Goal: Information Seeking & Learning: Learn about a topic

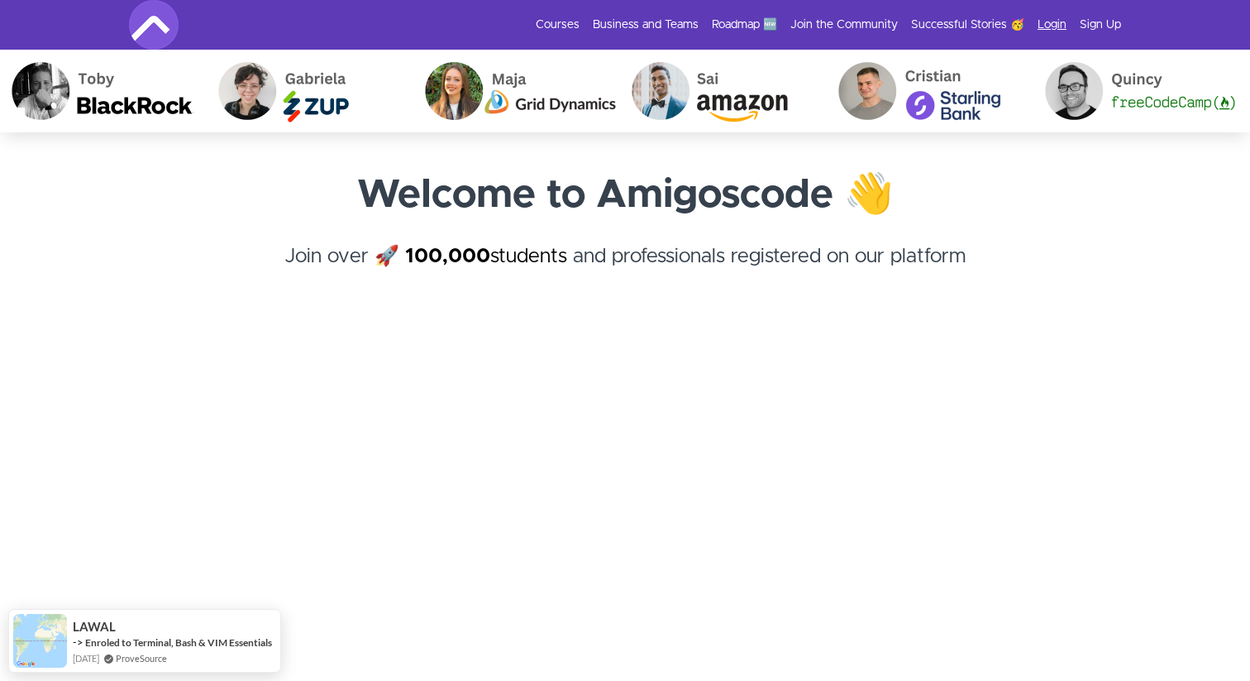
click at [1044, 23] on link "Login" at bounding box center [1052, 25] width 29 height 17
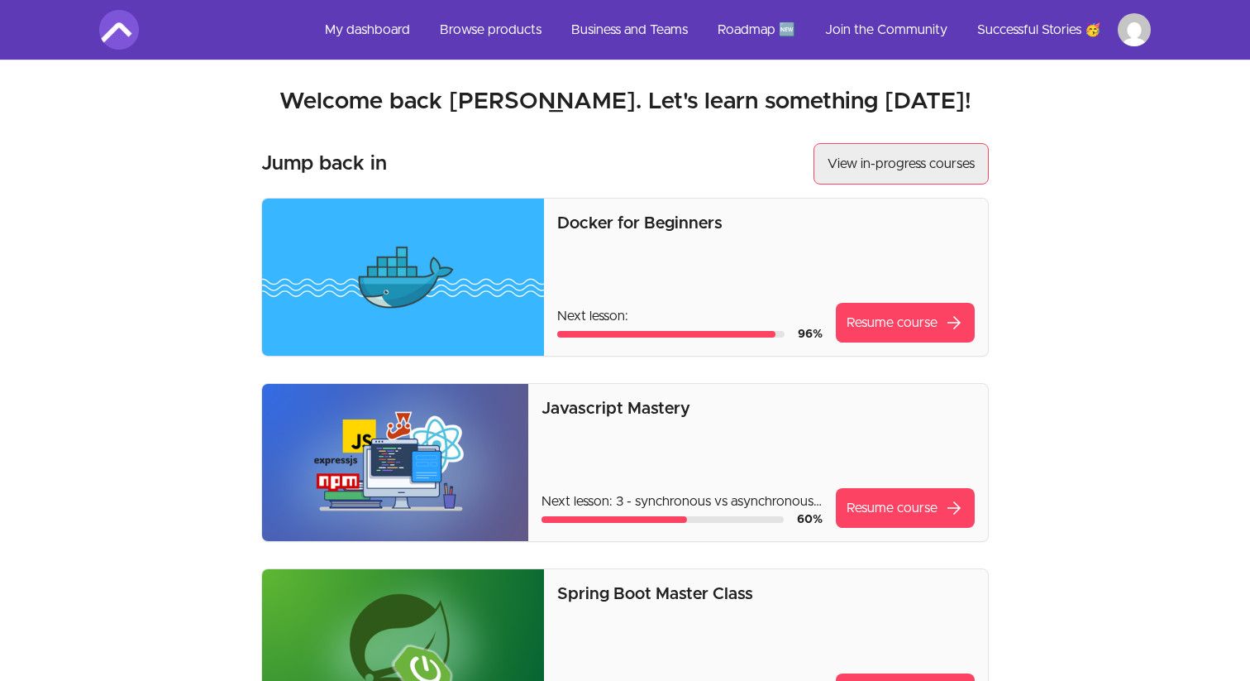
click at [885, 177] on link "View in-progress courses" at bounding box center [901, 163] width 175 height 41
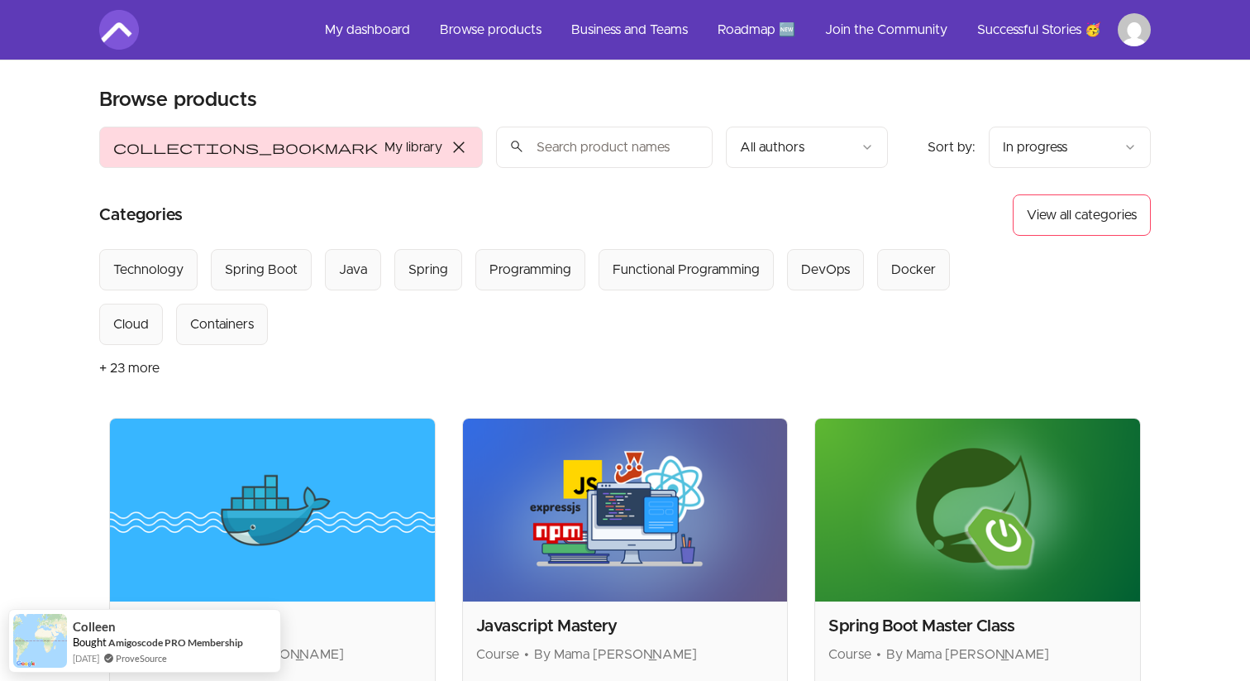
click at [496, 146] on input "search" at bounding box center [604, 147] width 217 height 41
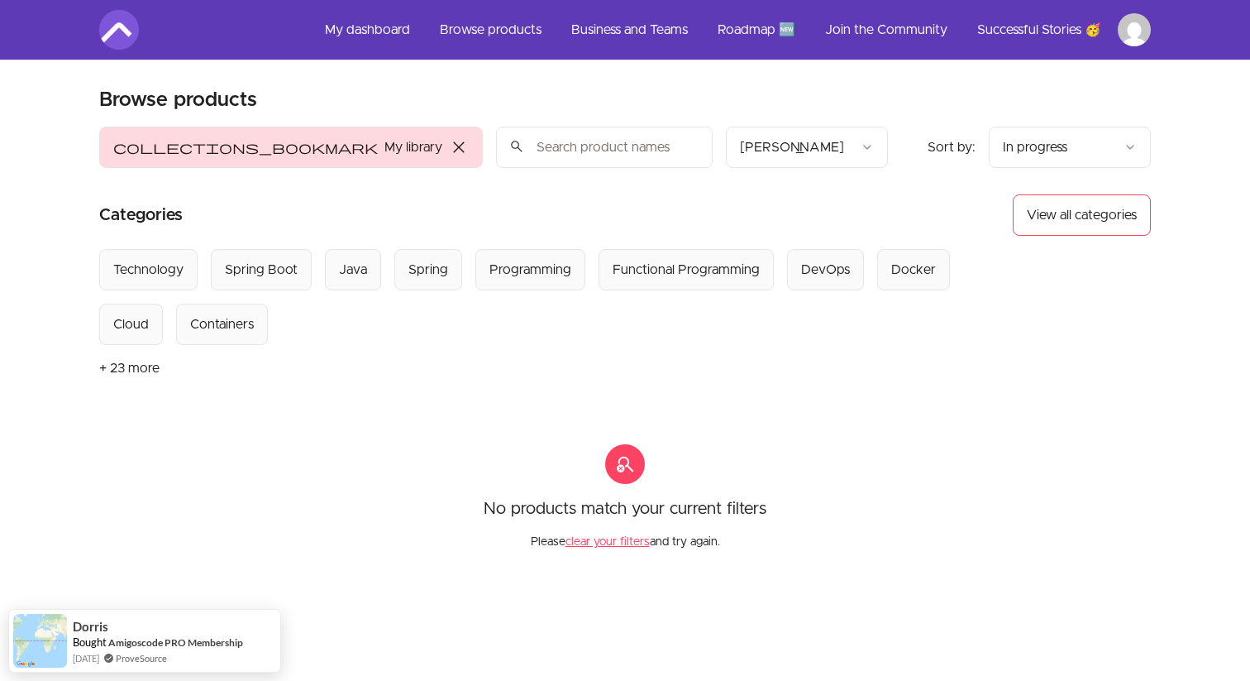
click at [693, 150] on html "Skip to main content Main menu Includes navigation links and user settings My d…" at bounding box center [625, 486] width 1250 height 973
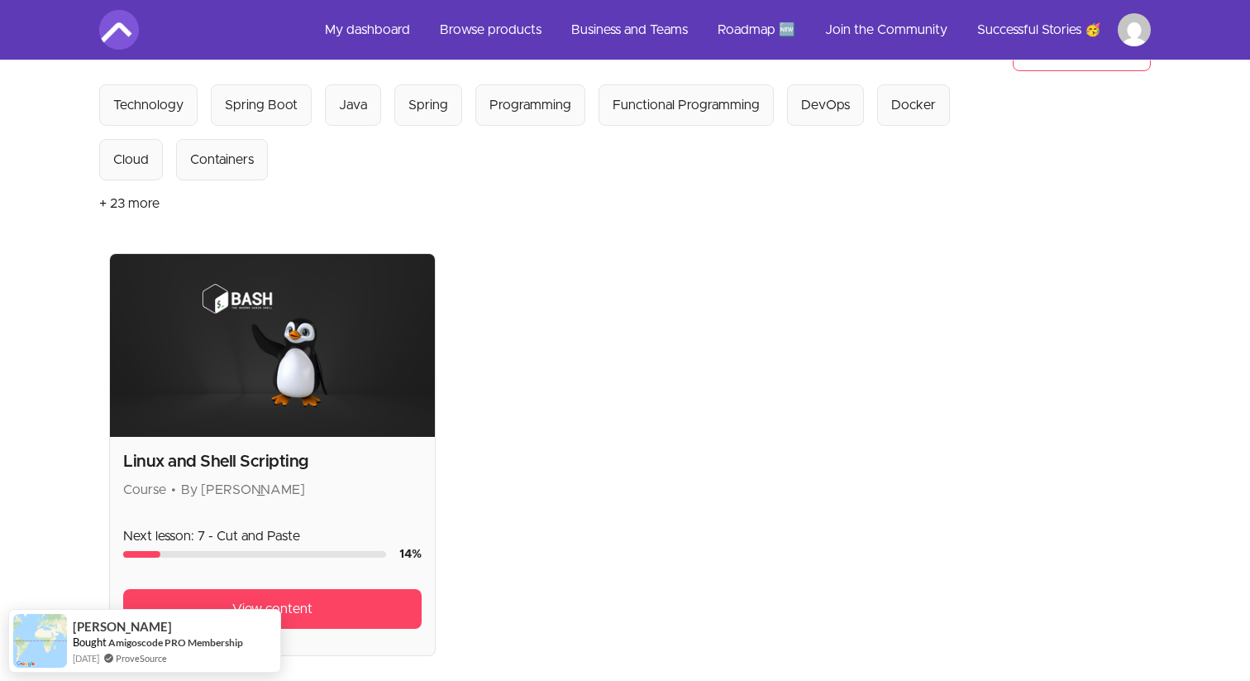
scroll to position [165, 0]
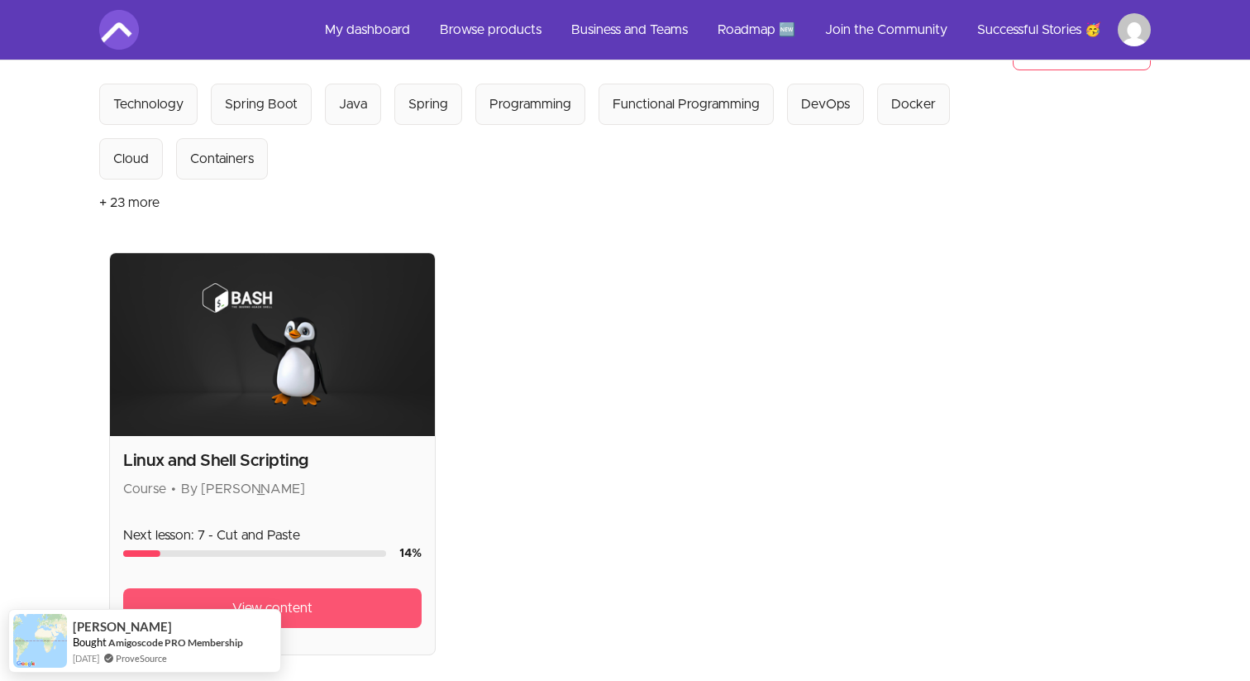
click at [318, 606] on link "View content" at bounding box center [272, 608] width 299 height 40
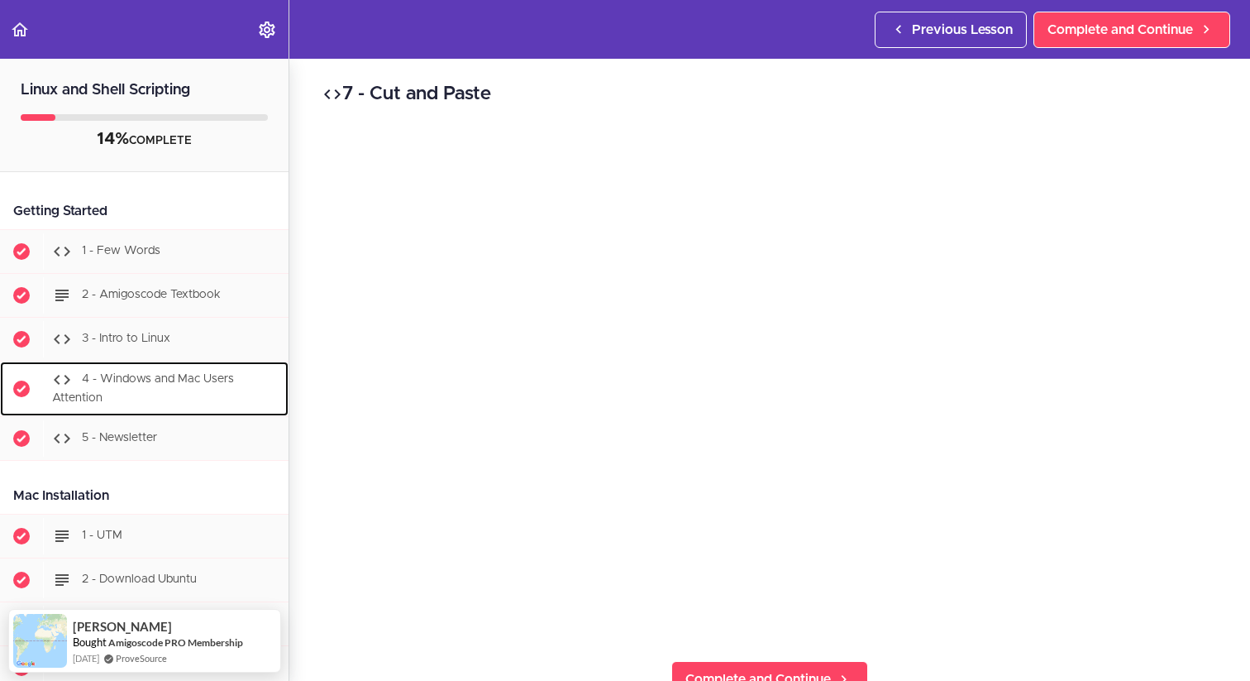
click at [179, 377] on span "4 - Windows and Mac Users Attention" at bounding box center [143, 388] width 182 height 31
